Goal: Navigation & Orientation: Find specific page/section

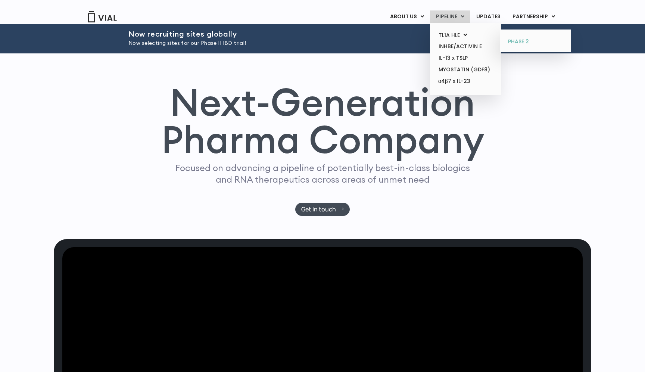
click at [512, 44] on link "PHASE 2" at bounding box center [535, 42] width 65 height 12
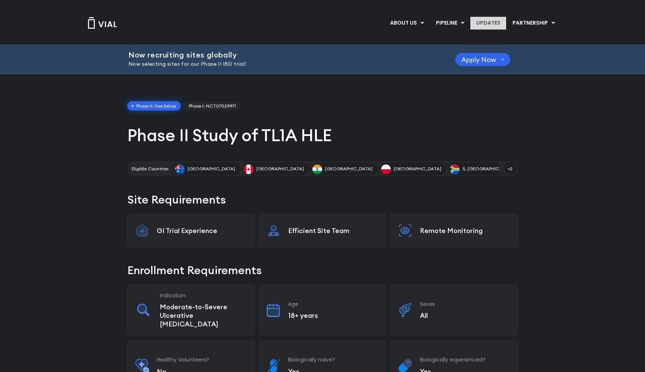
click at [503, 24] on link "UPDATES" at bounding box center [489, 23] width 36 height 13
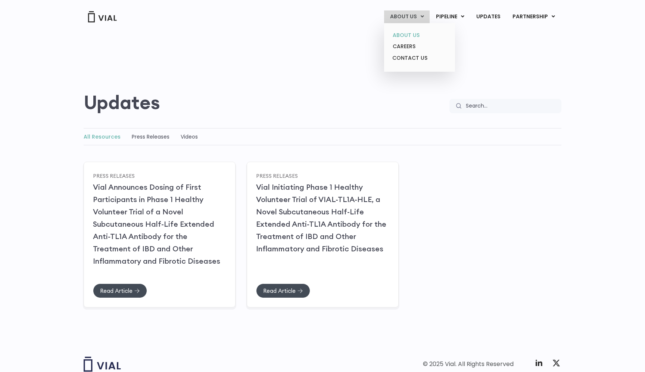
click at [416, 35] on link "ABOUT US" at bounding box center [419, 36] width 65 height 12
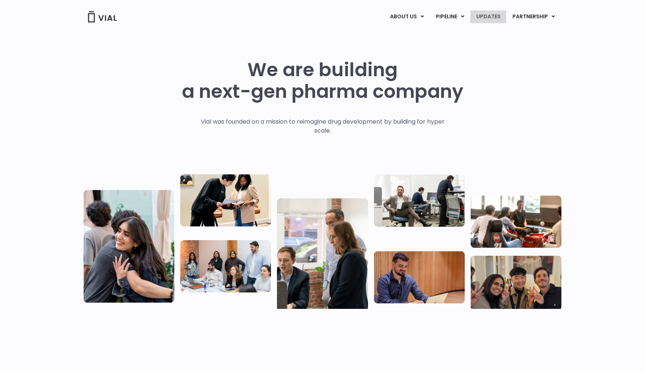
click at [481, 15] on link "UPDATES" at bounding box center [489, 16] width 36 height 13
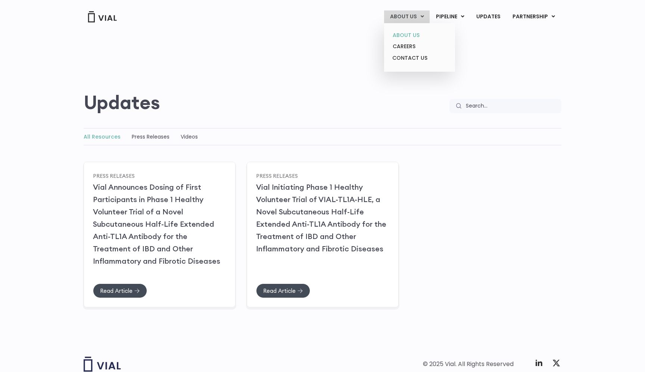
click at [420, 35] on link "ABOUT US" at bounding box center [419, 36] width 65 height 12
